Goal: Information Seeking & Learning: Learn about a topic

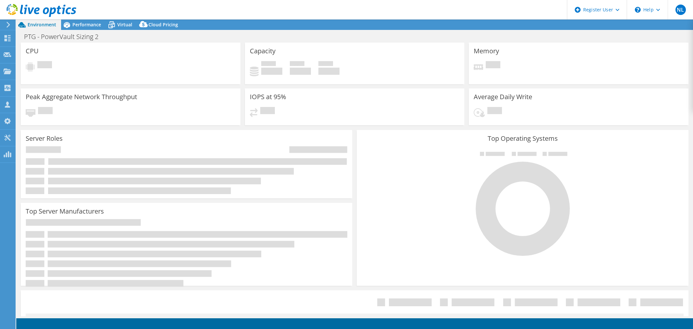
select select "USD"
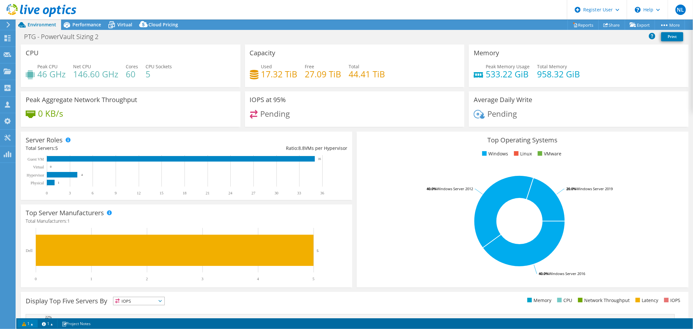
click at [33, 324] on link "1" at bounding box center [28, 323] width 20 height 8
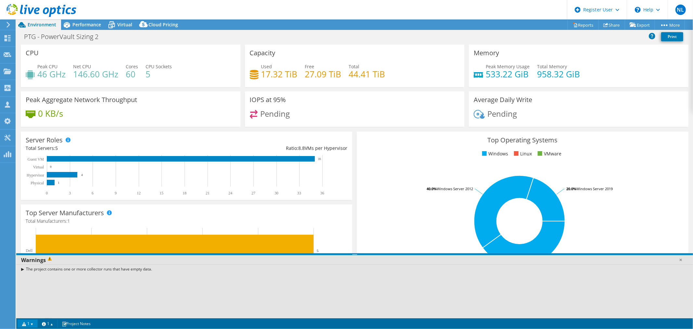
click at [33, 324] on link "1" at bounding box center [28, 323] width 20 height 8
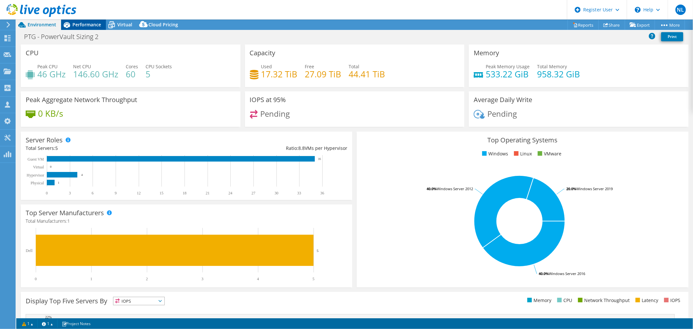
click at [82, 28] on div "Performance" at bounding box center [83, 24] width 45 height 10
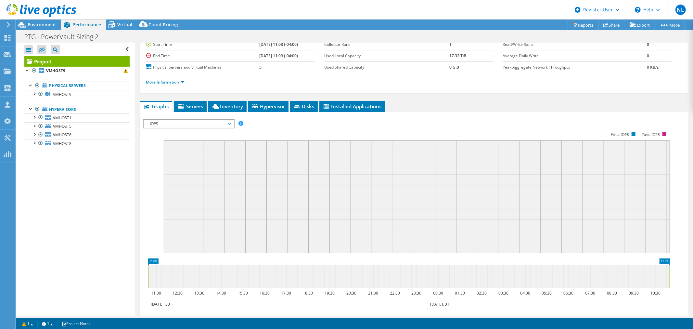
scroll to position [53, 0]
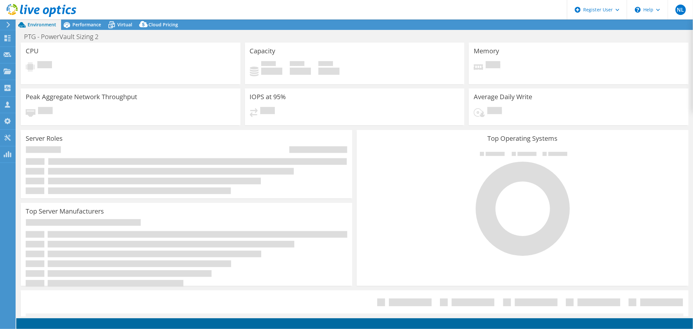
select select "USD"
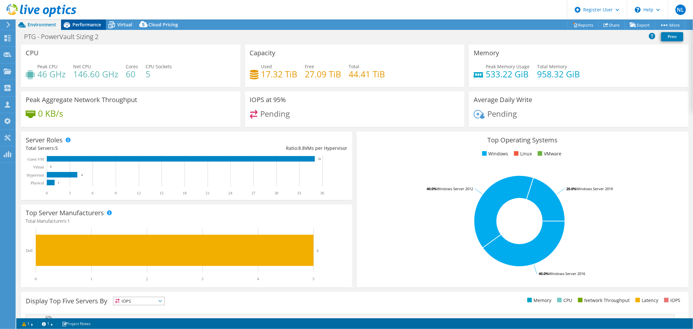
click at [87, 25] on span "Performance" at bounding box center [86, 24] width 29 height 6
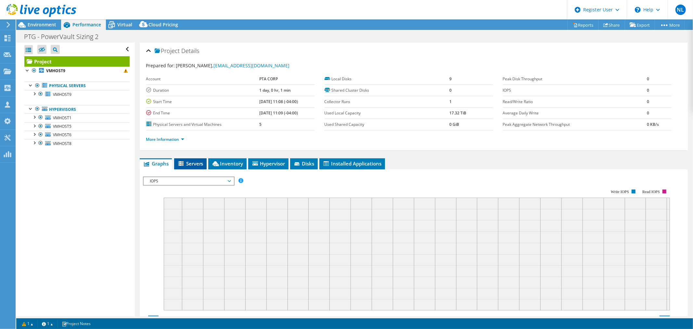
click at [196, 161] on span "Servers" at bounding box center [190, 163] width 26 height 6
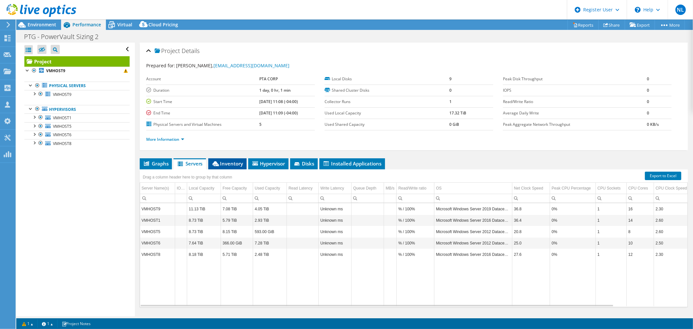
click at [223, 167] on li "Inventory" at bounding box center [227, 163] width 38 height 11
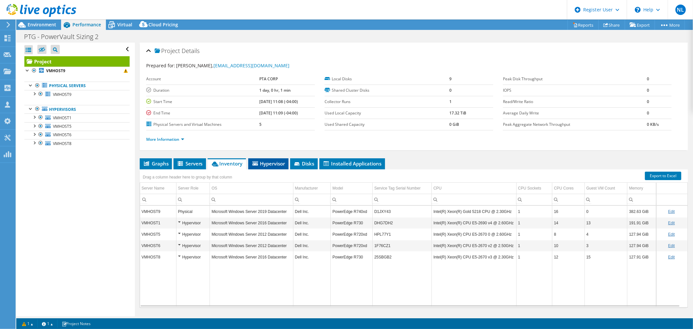
click at [280, 166] on li "Hypervisor" at bounding box center [268, 163] width 40 height 11
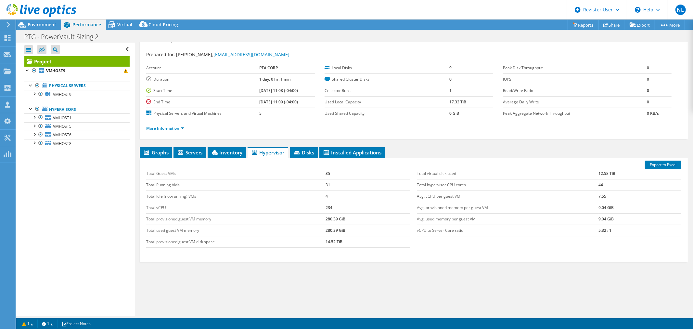
scroll to position [15, 0]
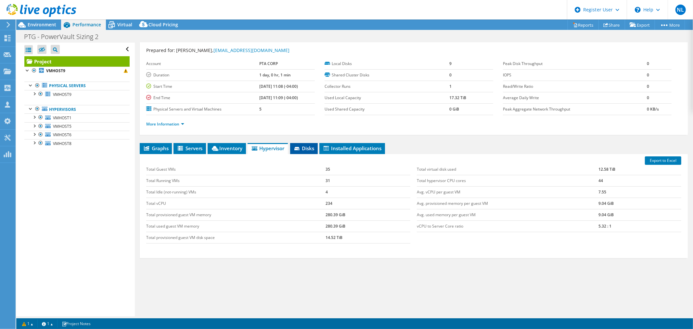
click at [304, 145] on span "Disks" at bounding box center [303, 148] width 21 height 6
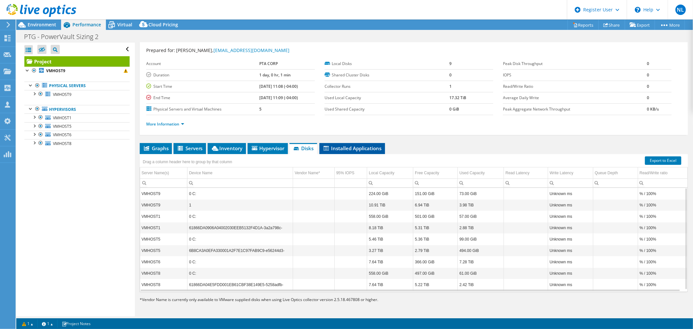
click at [348, 149] on span "Installed Applications" at bounding box center [352, 148] width 59 height 6
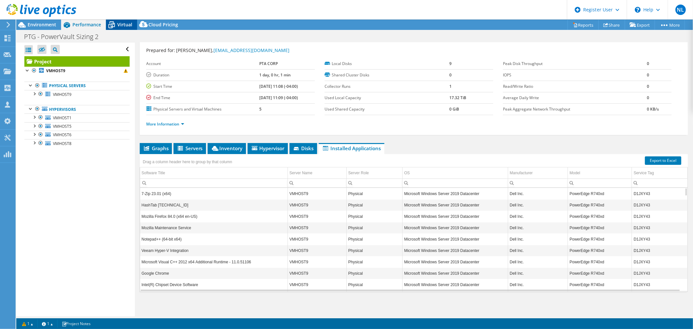
click at [118, 24] on span "Virtual" at bounding box center [124, 24] width 15 height 6
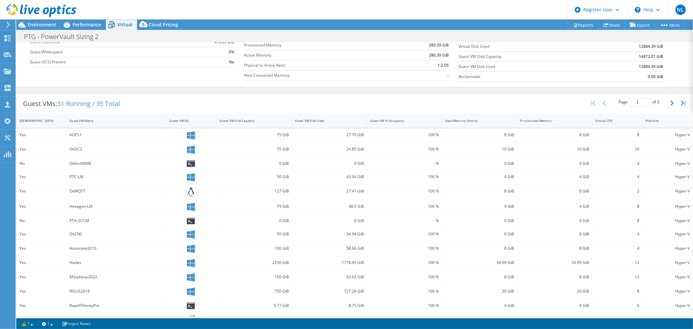
scroll to position [106, 0]
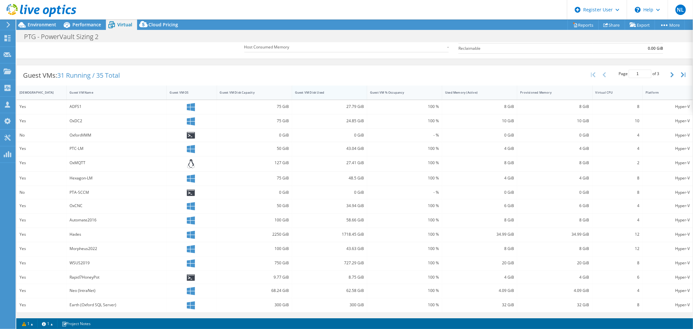
click at [311, 93] on div "Guest VM Disk Used" at bounding box center [325, 92] width 61 height 4
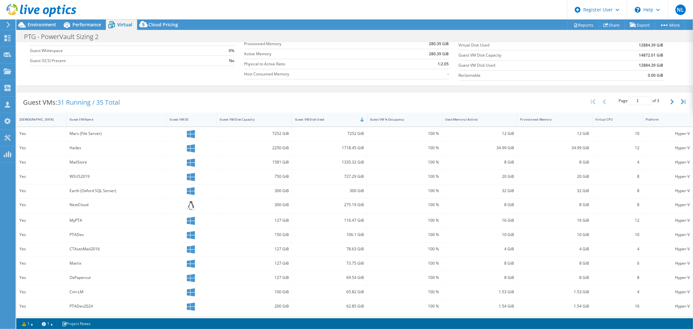
scroll to position [72, 0]
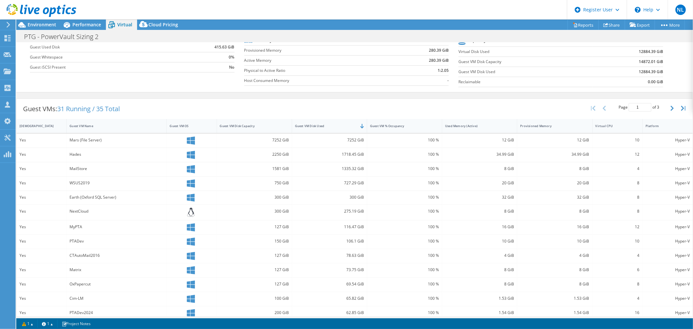
drag, startPoint x: 71, startPoint y: 154, endPoint x: 66, endPoint y: 152, distance: 5.1
click at [67, 152] on div "Hades" at bounding box center [117, 155] width 100 height 14
click at [77, 154] on div "Hades" at bounding box center [117, 154] width 94 height 7
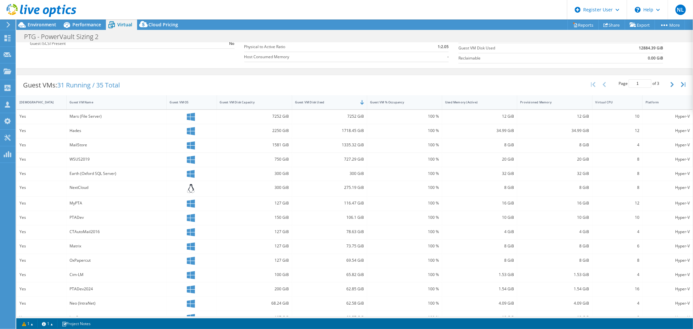
scroll to position [108, 0]
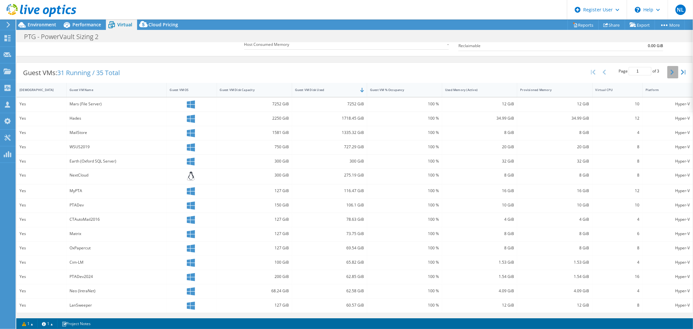
click at [671, 72] on icon "button" at bounding box center [672, 72] width 3 height 5
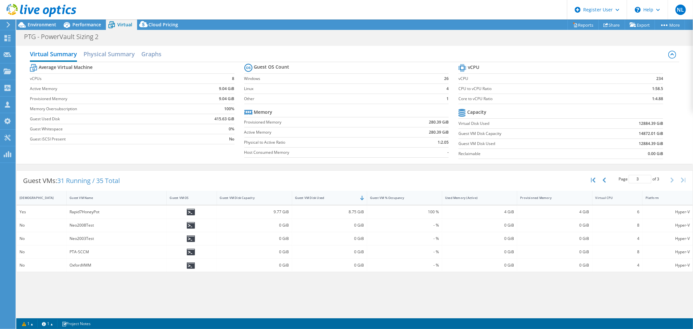
scroll to position [0, 0]
click at [604, 179] on icon "button" at bounding box center [604, 179] width 3 height 5
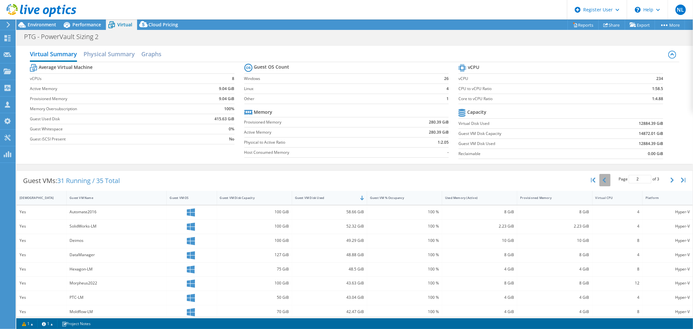
click at [604, 179] on button "button" at bounding box center [605, 180] width 11 height 12
type input "1"
click at [560, 178] on div "Guest VMs: 31 Running / 35 Total Page 1 of 3 5 rows 10 rows 20 rows 25 rows 50 …" at bounding box center [355, 181] width 676 height 20
click at [128, 57] on h2 "Physical Summary" at bounding box center [109, 54] width 51 height 14
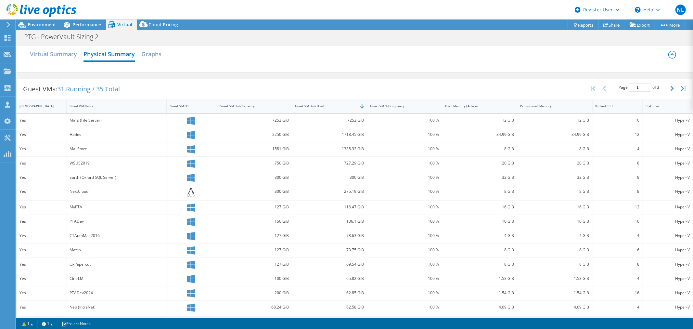
click at [140, 54] on div "Virtual Summary Physical Summary Graphs" at bounding box center [355, 54] width 650 height 15
click at [151, 54] on h2 "Graphs" at bounding box center [151, 54] width 20 height 14
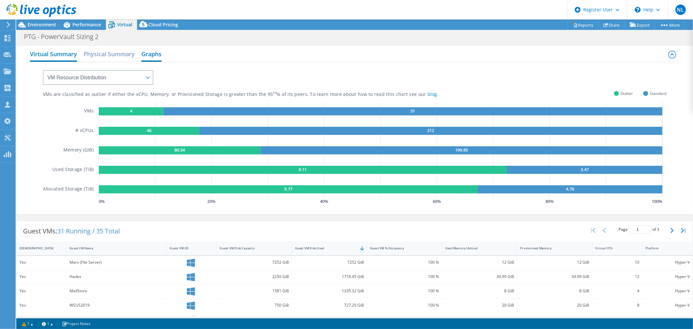
click at [66, 58] on h2 "Virtual Summary" at bounding box center [53, 54] width 47 height 14
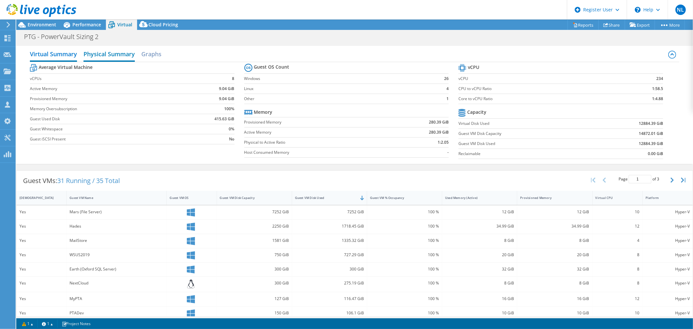
click at [124, 56] on h2 "Physical Summary" at bounding box center [109, 54] width 51 height 14
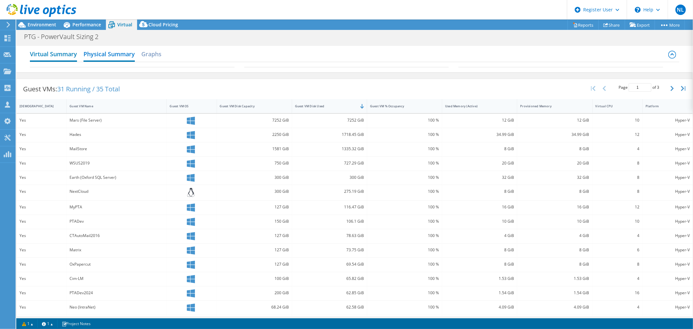
click at [64, 51] on h2 "Virtual Summary" at bounding box center [53, 54] width 47 height 14
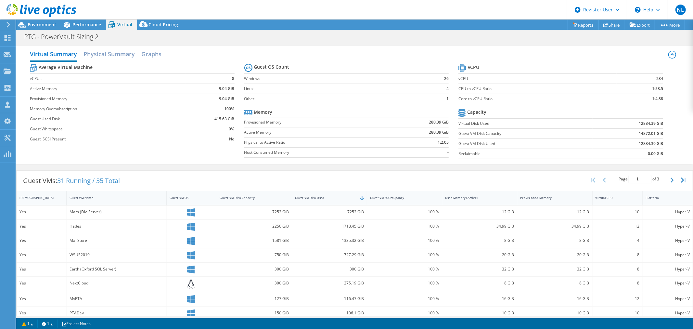
click at [49, 21] on div at bounding box center [38, 11] width 76 height 22
click at [48, 25] on span "Environment" at bounding box center [42, 24] width 29 height 6
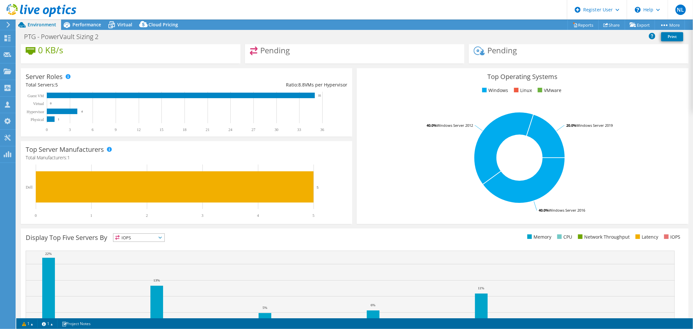
scroll to position [105, 0]
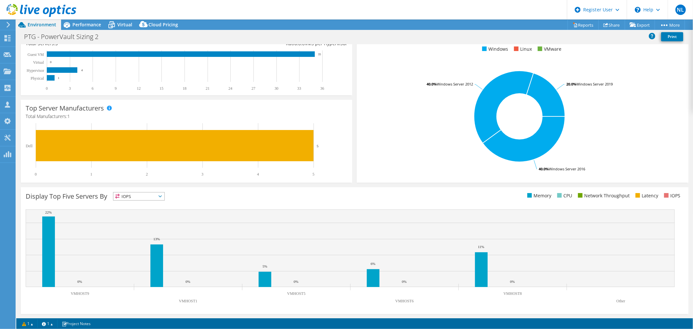
click at [134, 196] on span "IOPS" at bounding box center [138, 196] width 51 height 8
click at [131, 237] on li "Latency" at bounding box center [138, 241] width 51 height 9
click at [141, 195] on span "Latency" at bounding box center [134, 196] width 43 height 8
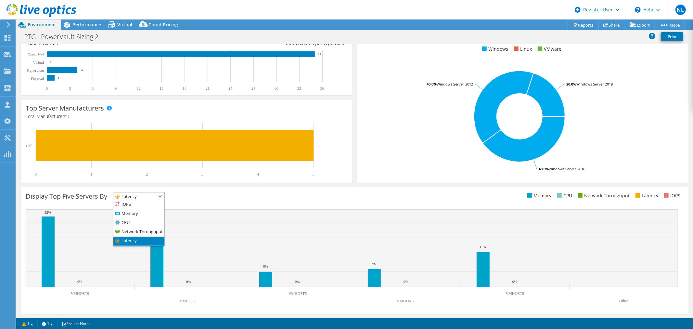
click at [137, 239] on li "Latency" at bounding box center [138, 241] width 51 height 9
click at [146, 193] on span "Latency" at bounding box center [134, 196] width 43 height 8
click at [144, 203] on li "IOPS" at bounding box center [138, 204] width 51 height 9
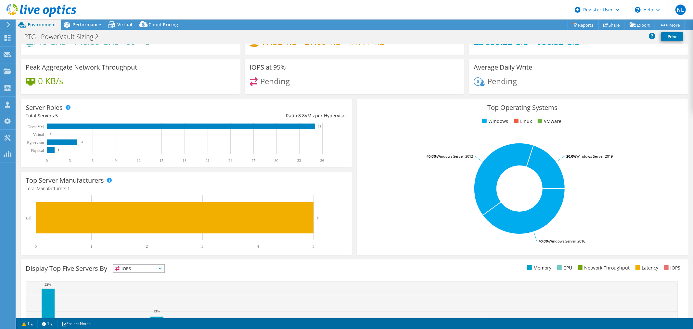
scroll to position [0, 0]
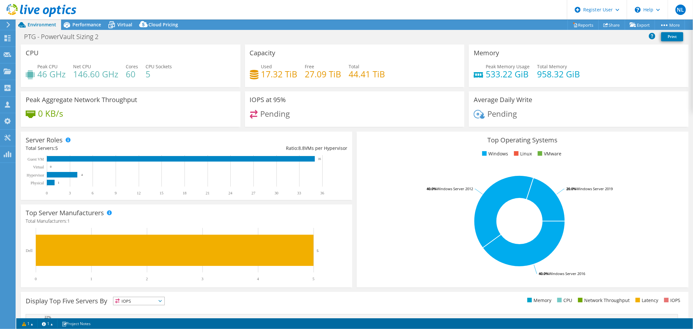
click at [378, 72] on h4 "44.41 TiB" at bounding box center [367, 74] width 36 height 7
